Goal: Task Accomplishment & Management: Manage account settings

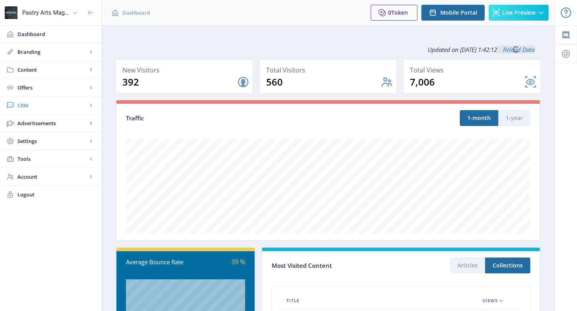
click at [33, 107] on span "CRM" at bounding box center [52, 105] width 70 height 8
click at [33, 121] on span "Readers" at bounding box center [59, 123] width 68 height 8
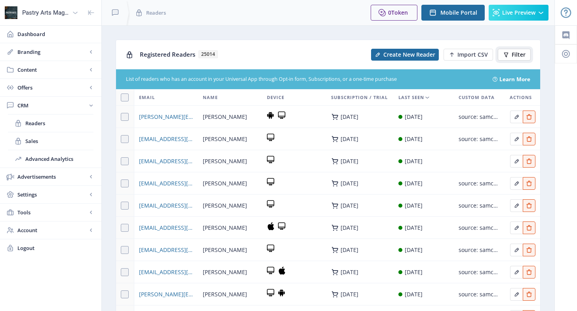
click at [514, 55] on span "Filter" at bounding box center [518, 54] width 14 height 6
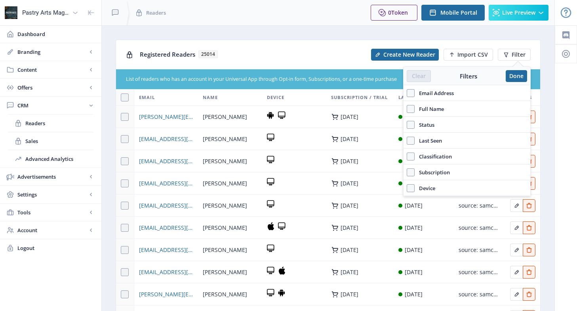
click at [429, 89] on span "Email Address" at bounding box center [433, 92] width 39 height 9
click at [407, 93] on input "Email Address" at bounding box center [406, 93] width 0 height 0
checkbox input "true"
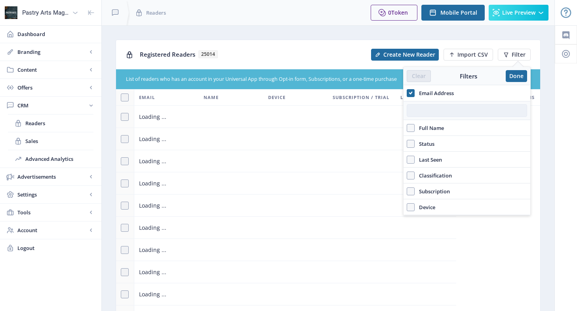
click at [426, 111] on input "text" at bounding box center [466, 110] width 120 height 13
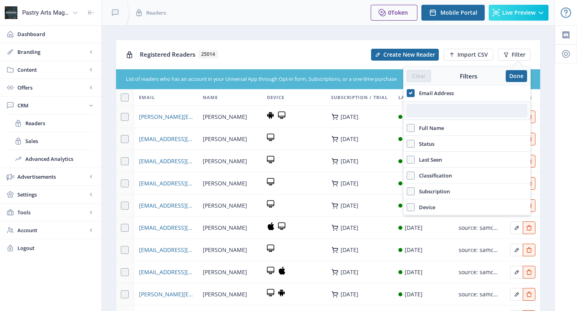
paste input "[EMAIL_ADDRESS][DOMAIN_NAME]"
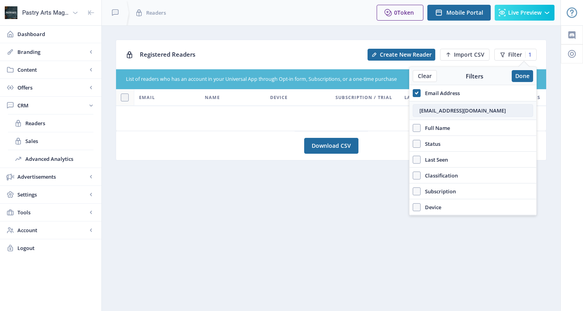
click at [414, 110] on input "[EMAIL_ADDRESS][DOMAIN_NAME]" at bounding box center [472, 110] width 120 height 13
type input "[EMAIL_ADDRESS][DOMAIN_NAME]"
drag, startPoint x: 481, startPoint y: 108, endPoint x: 415, endPoint y: 108, distance: 65.7
click at [415, 108] on input "[EMAIL_ADDRESS][DOMAIN_NAME]" at bounding box center [472, 110] width 120 height 13
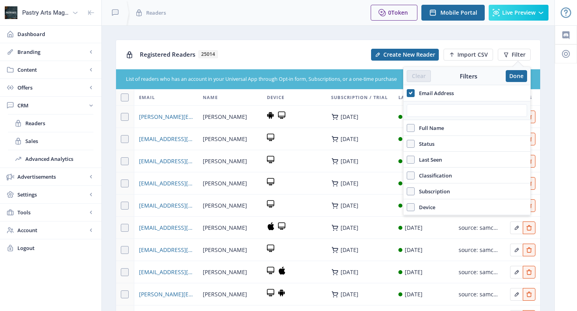
click at [418, 89] on span "Email Address" at bounding box center [433, 92] width 39 height 9
click at [407, 93] on input "Email Address" at bounding box center [406, 93] width 0 height 0
checkbox input "false"
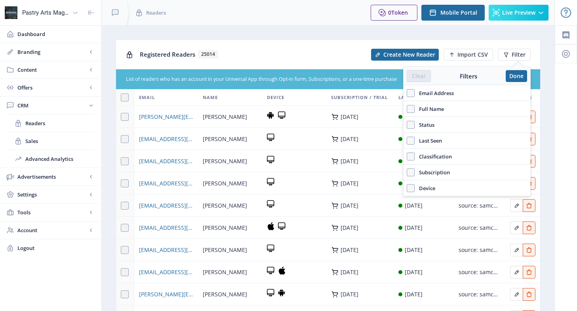
click at [427, 107] on span "Full Name" at bounding box center [428, 108] width 29 height 9
click at [407, 108] on input "Full Name" at bounding box center [406, 108] width 0 height 0
checkbox input "true"
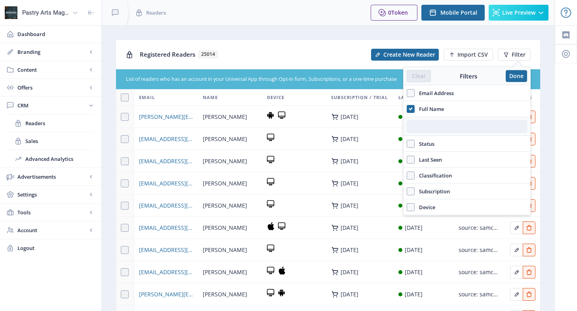
click at [430, 126] on input "text" at bounding box center [466, 126] width 120 height 13
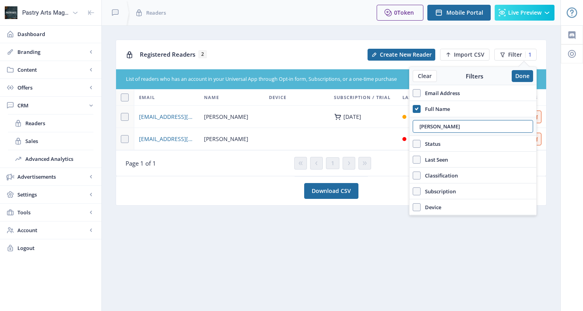
type input "[PERSON_NAME]"
click at [257, 140] on div "[PERSON_NAME]" at bounding box center [231, 138] width 55 height 9
click at [523, 74] on button "Done" at bounding box center [521, 76] width 21 height 12
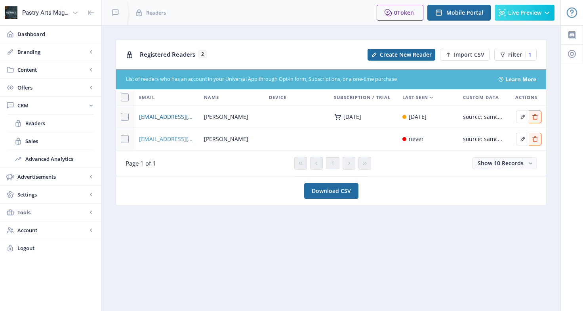
click at [175, 141] on span "[EMAIL_ADDRESS][DOMAIN_NAME]" at bounding box center [166, 138] width 55 height 9
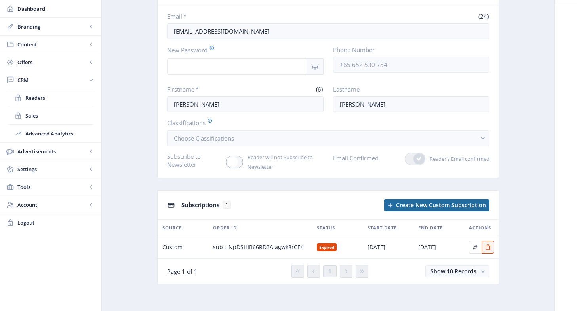
scroll to position [61, 0]
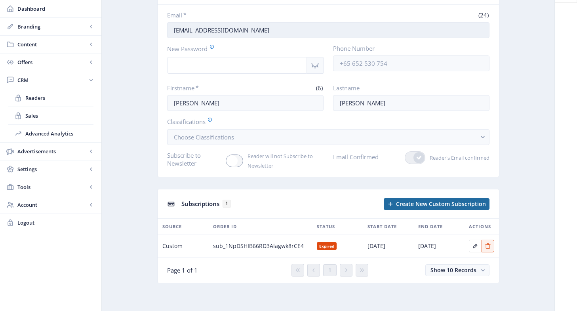
drag, startPoint x: 269, startPoint y: 29, endPoint x: 167, endPoint y: 37, distance: 102.4
click at [167, 37] on input "[EMAIL_ADDRESS][DOMAIN_NAME]" at bounding box center [328, 30] width 322 height 16
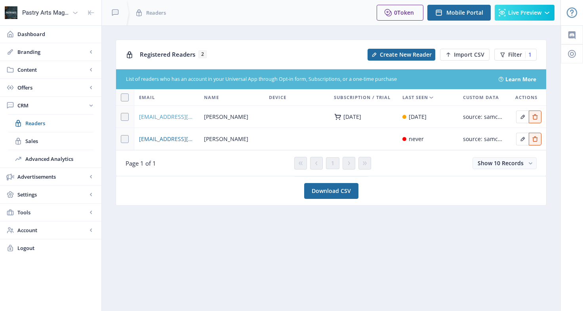
click at [181, 119] on span "[EMAIL_ADDRESS][DOMAIN_NAME]" at bounding box center [166, 116] width 55 height 9
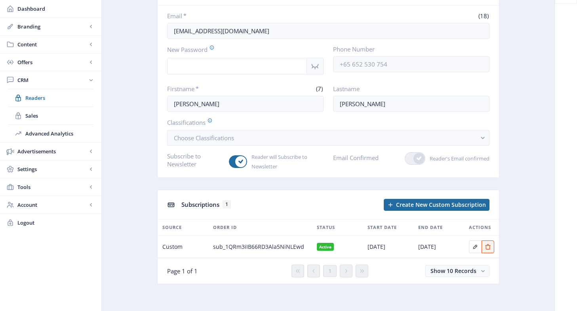
scroll to position [61, 0]
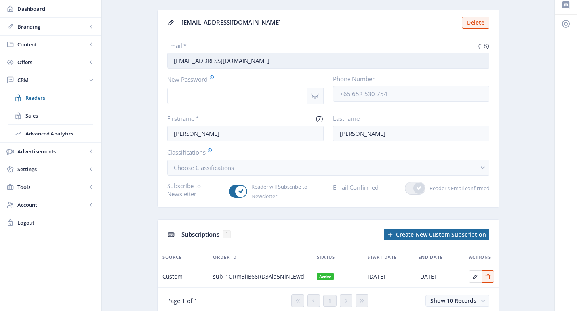
scroll to position [40, 0]
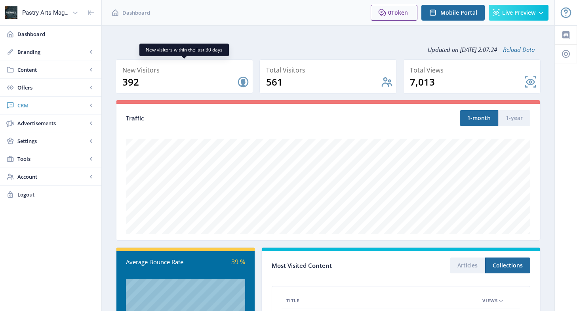
click at [20, 107] on span "CRM" at bounding box center [52, 105] width 70 height 8
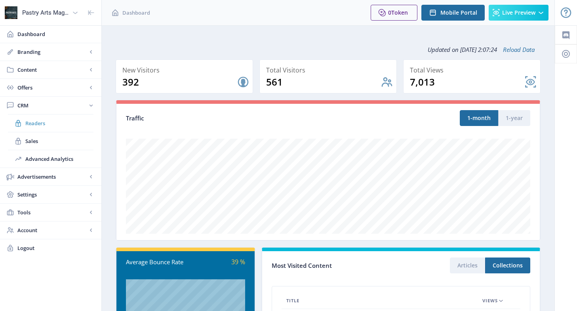
click at [25, 121] on link "Readers" at bounding box center [50, 122] width 85 height 17
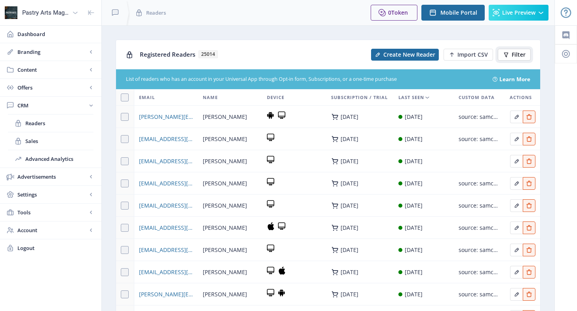
click at [514, 52] on span "Filter" at bounding box center [518, 54] width 14 height 6
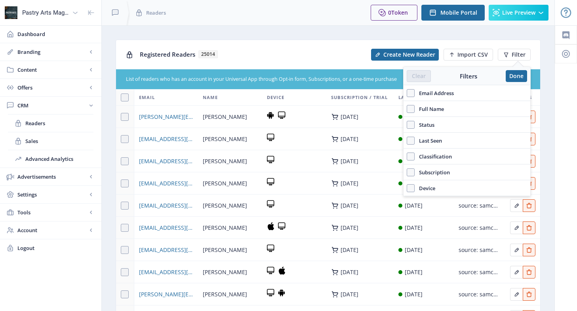
click at [425, 106] on span "Full Name" at bounding box center [428, 108] width 29 height 9
click at [407, 108] on input "Full Name" at bounding box center [406, 108] width 0 height 0
checkbox input "true"
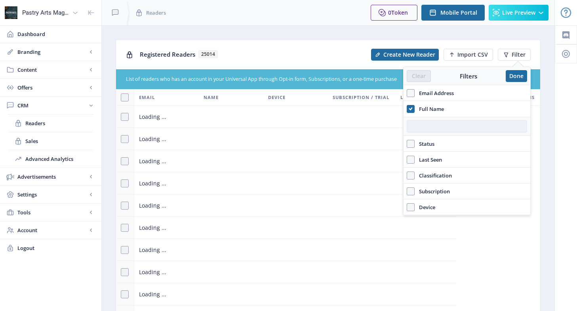
click at [434, 123] on input "text" at bounding box center [466, 126] width 120 height 13
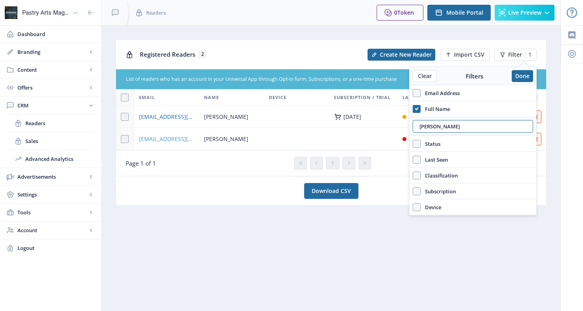
type input "crosson"
click at [174, 139] on span "[EMAIL_ADDRESS][DOMAIN_NAME]" at bounding box center [166, 138] width 55 height 9
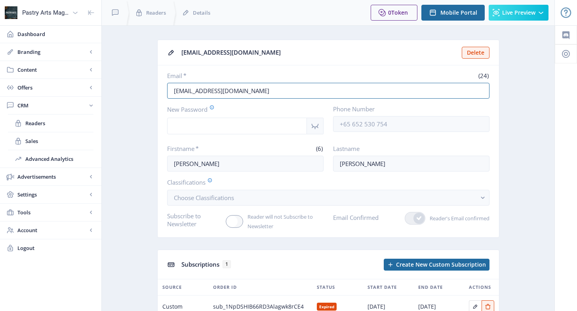
drag, startPoint x: 256, startPoint y: 91, endPoint x: 153, endPoint y: 91, distance: 103.3
click at [153, 91] on app-crm-reader "sweetsofsharon@gmail.com Delete Email * (24) sweetsofsharon@gmail.com New Passw…" at bounding box center [328, 198] width 425 height 316
